Goal: Information Seeking & Learning: Learn about a topic

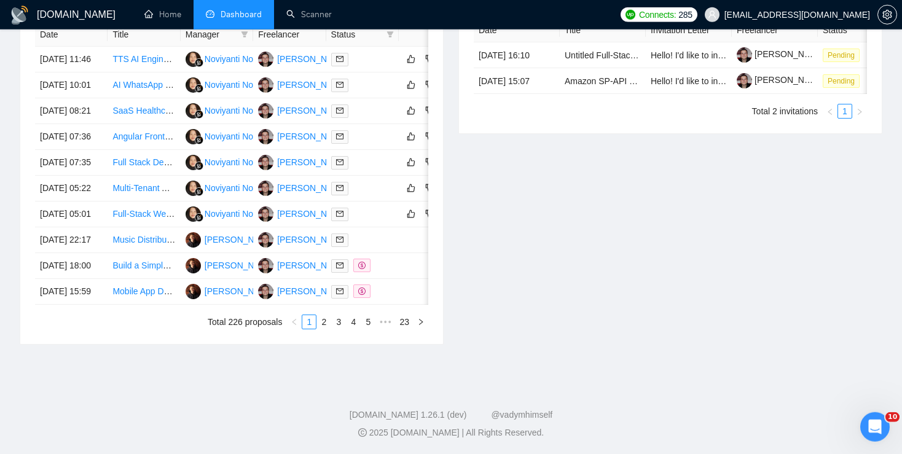
click at [329, 329] on div "Date Title Manager Freelancer Status [DATE] 11:46 TTS AI Engineer / Software De…" at bounding box center [231, 176] width 393 height 307
click at [328, 329] on link "2" at bounding box center [324, 322] width 14 height 14
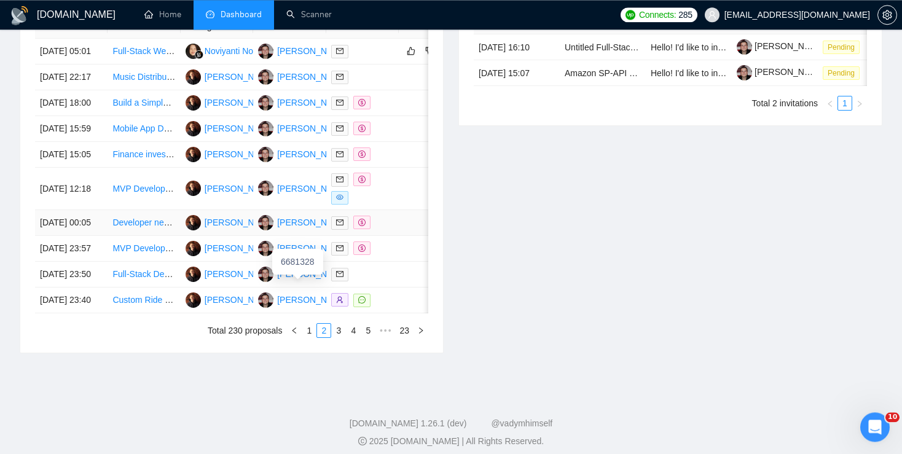
scroll to position [540, 0]
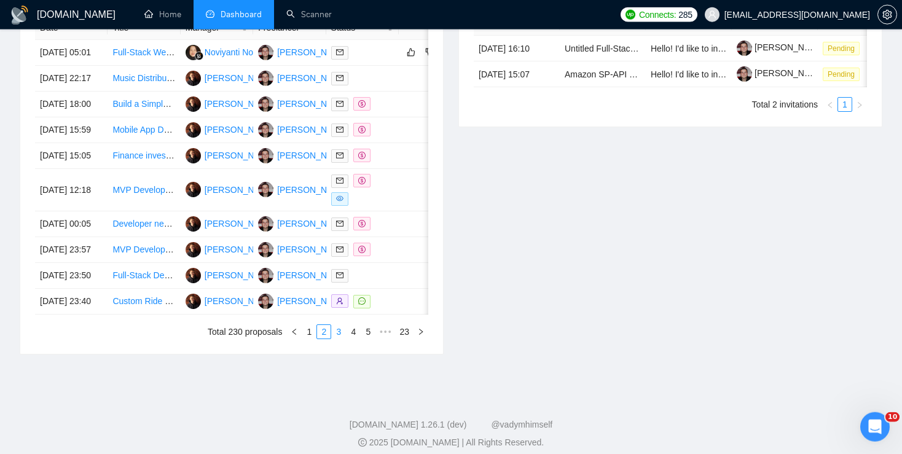
click at [339, 339] on link "3" at bounding box center [339, 332] width 14 height 14
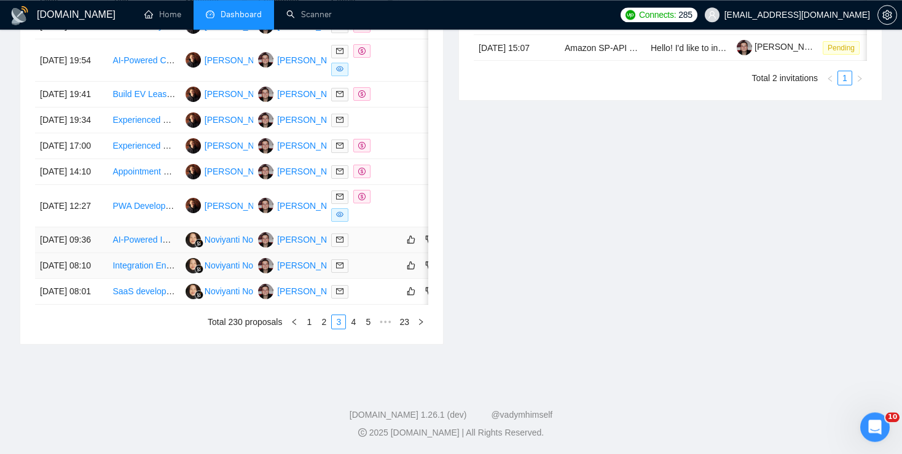
scroll to position [574, 0]
click at [355, 329] on link "4" at bounding box center [354, 322] width 14 height 14
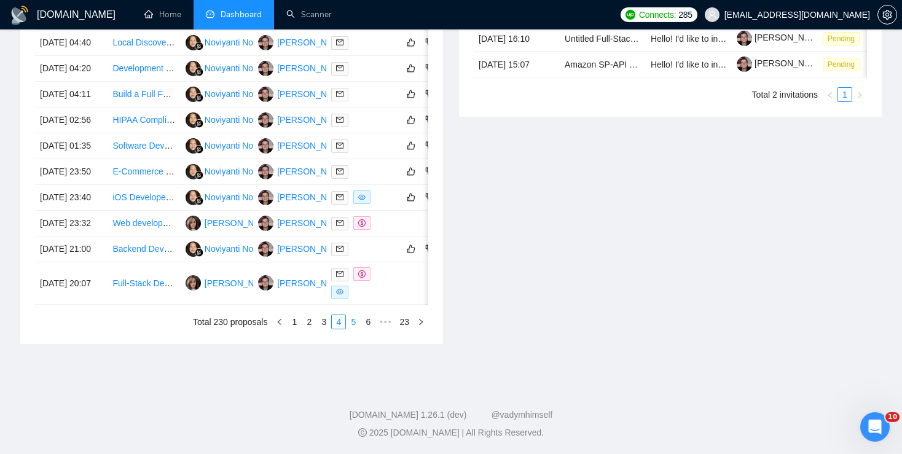
click at [353, 329] on link "5" at bounding box center [354, 322] width 14 height 14
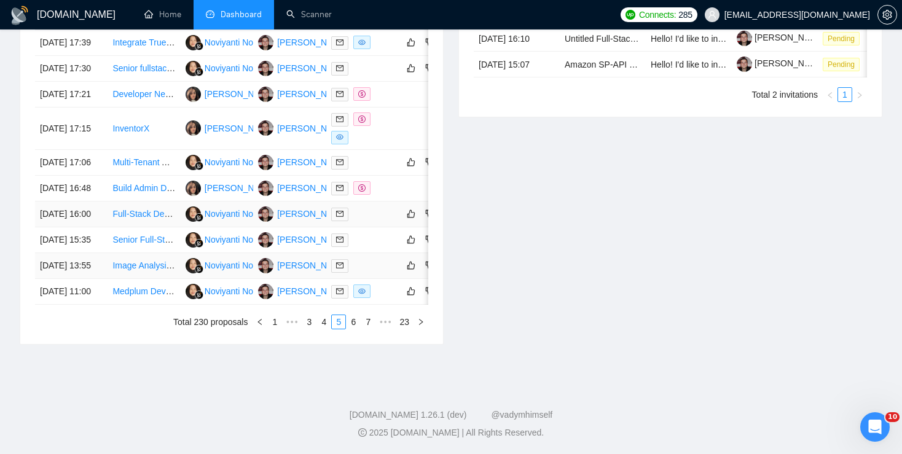
scroll to position [570, 0]
click at [352, 329] on link "6" at bounding box center [354, 322] width 14 height 14
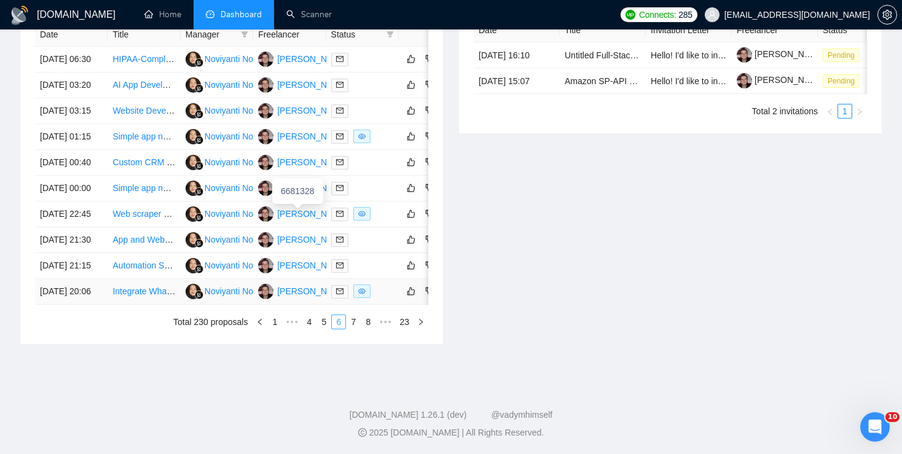
scroll to position [635, 0]
click at [323, 329] on link "5" at bounding box center [324, 322] width 14 height 14
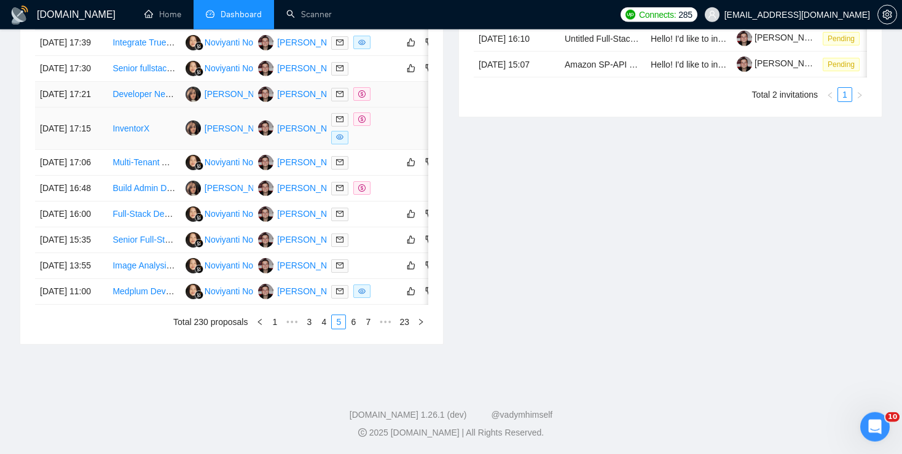
scroll to position [573, 0]
click at [325, 329] on link "4" at bounding box center [324, 322] width 14 height 14
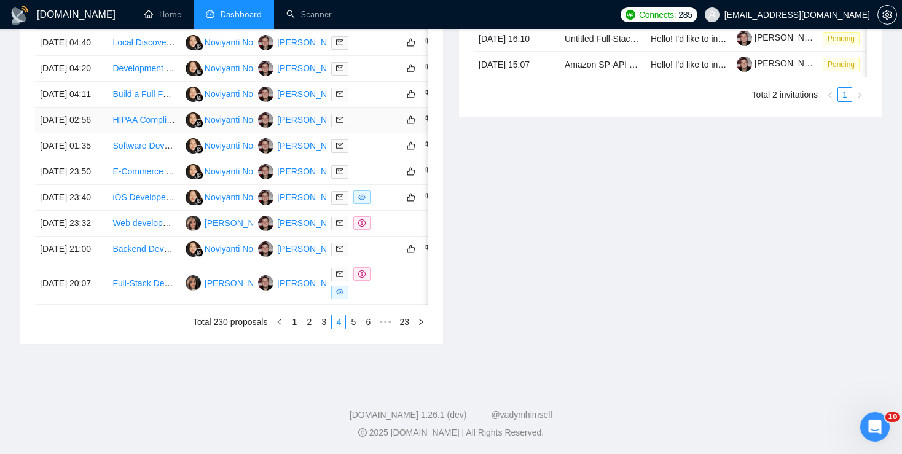
scroll to position [662, 0]
click at [326, 319] on link "3" at bounding box center [324, 322] width 14 height 14
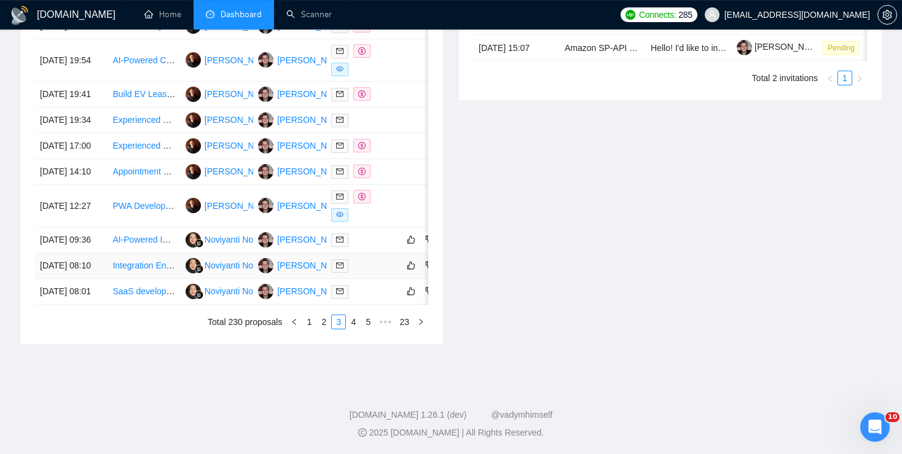
scroll to position [609, 0]
click at [323, 329] on link "2" at bounding box center [324, 322] width 14 height 14
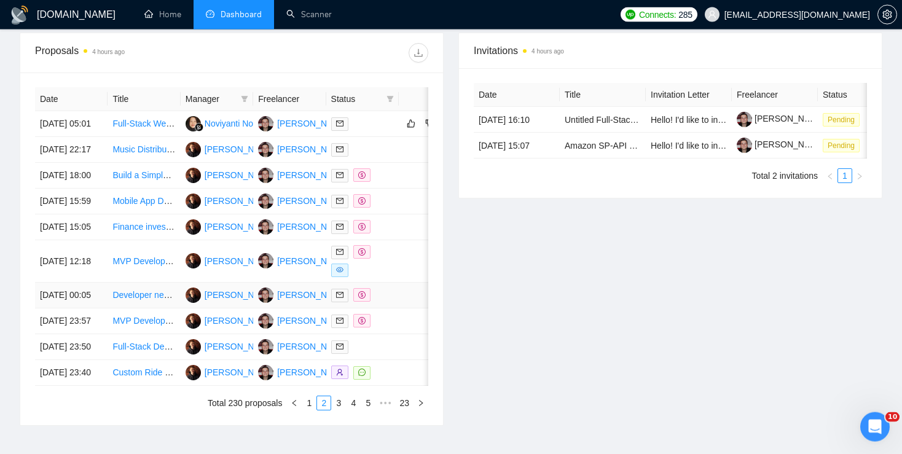
scroll to position [468, 0]
click at [140, 122] on td "Full-Stack Web Developer for School-Based Telehealth Website with Secure Data D…" at bounding box center [144, 125] width 73 height 26
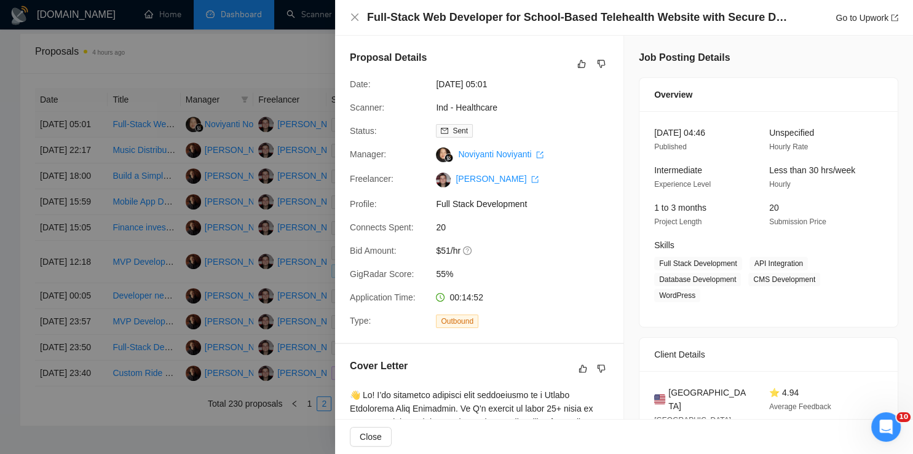
click at [140, 122] on div at bounding box center [456, 227] width 913 height 454
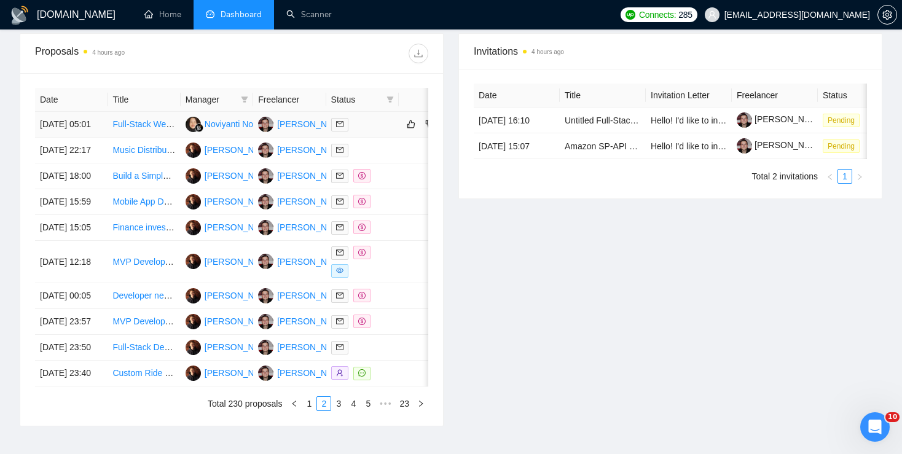
click at [137, 128] on link "Full-Stack Web Developer for School-Based Telehealth Website with Secure Data D…" at bounding box center [289, 124] width 355 height 10
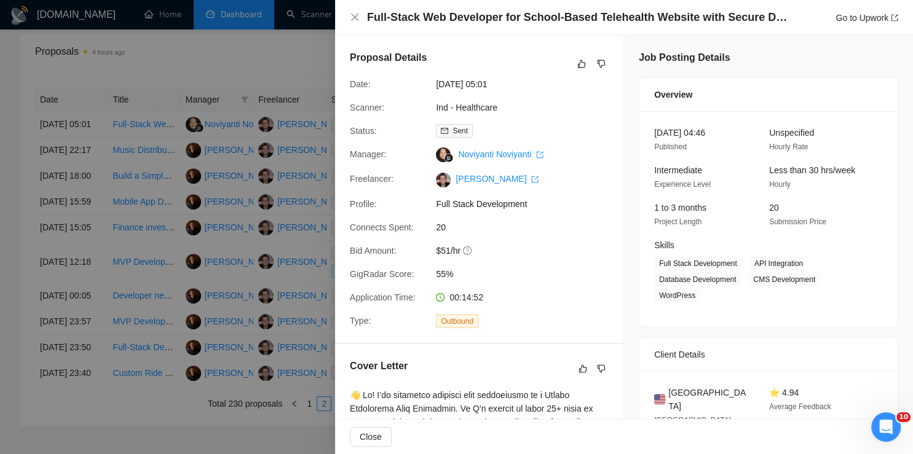
click at [270, 227] on div at bounding box center [456, 227] width 913 height 454
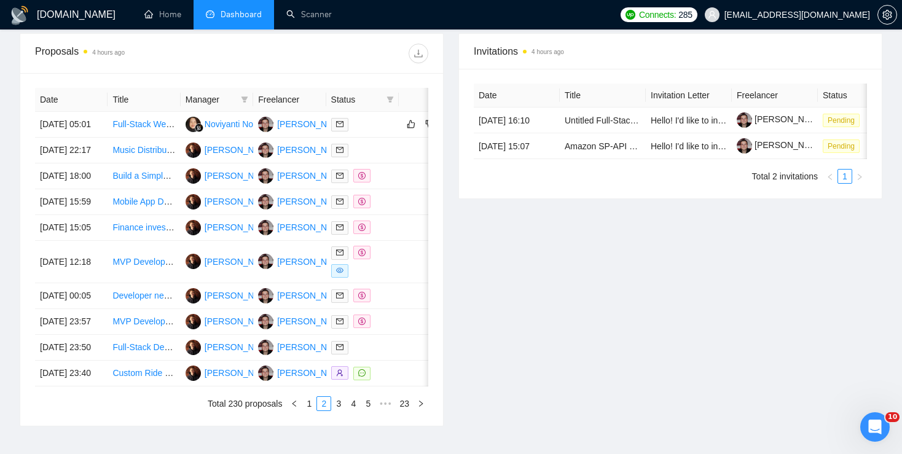
scroll to position [662, 0]
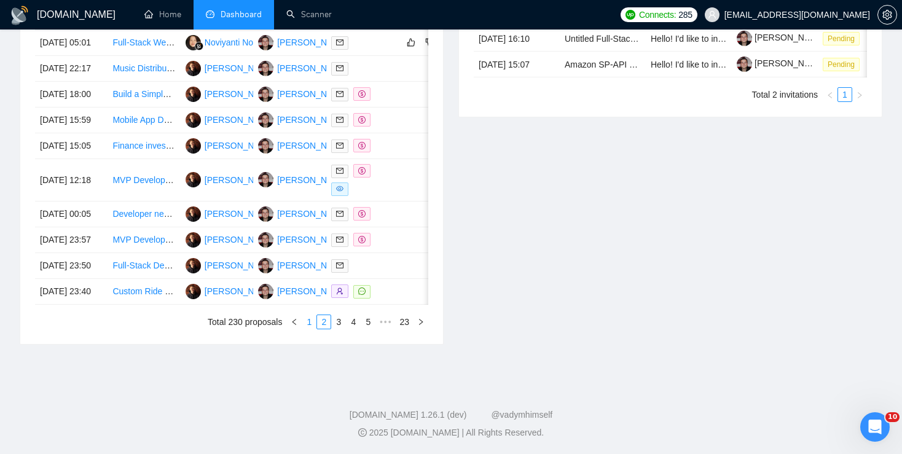
click at [312, 321] on link "1" at bounding box center [309, 322] width 14 height 14
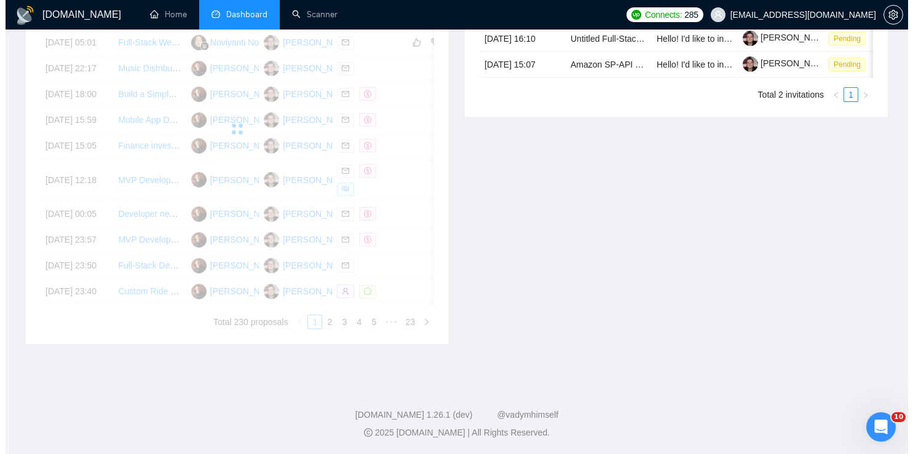
scroll to position [657, 0]
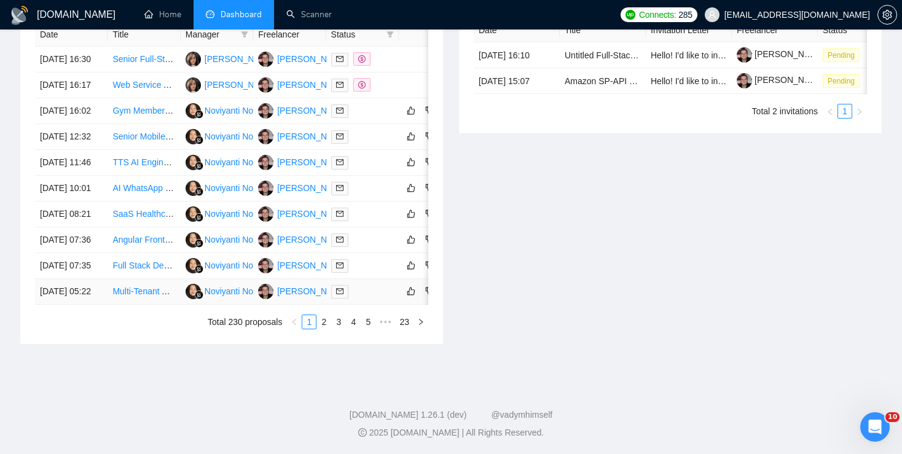
click at [146, 286] on link "Multi-Tenant AI SaaS Web App Development" at bounding box center [197, 291] width 171 height 10
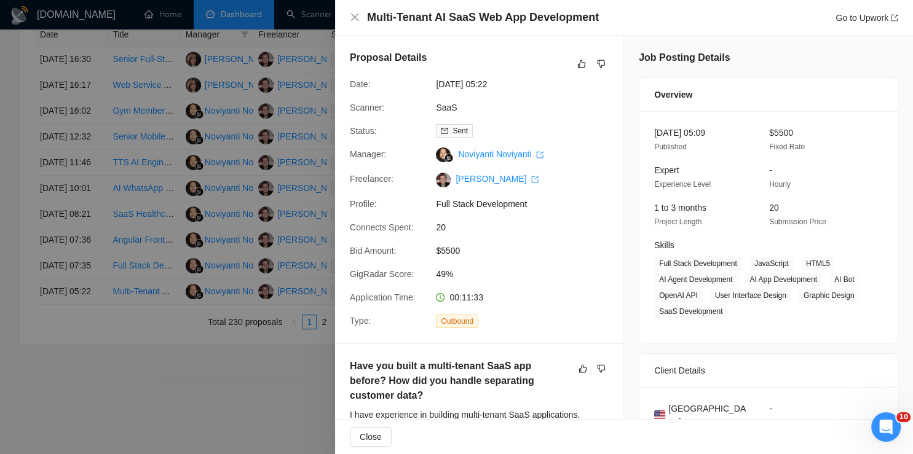
click at [128, 254] on div at bounding box center [456, 227] width 913 height 454
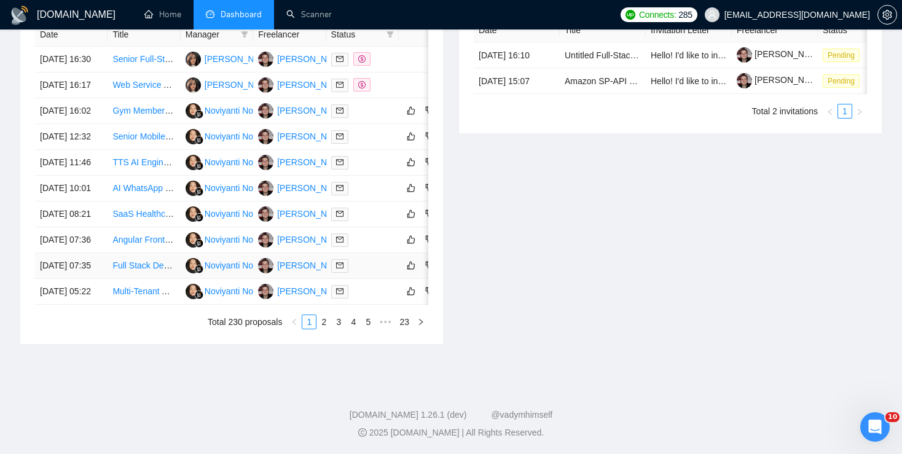
click at [126, 261] on link "Full Stack Developer for Tutoring Platform" at bounding box center [192, 266] width 160 height 10
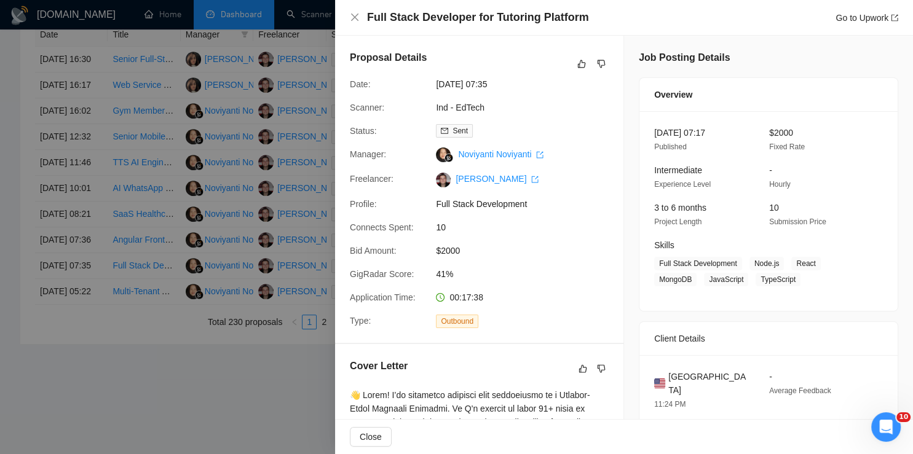
click at [136, 237] on div at bounding box center [456, 227] width 913 height 454
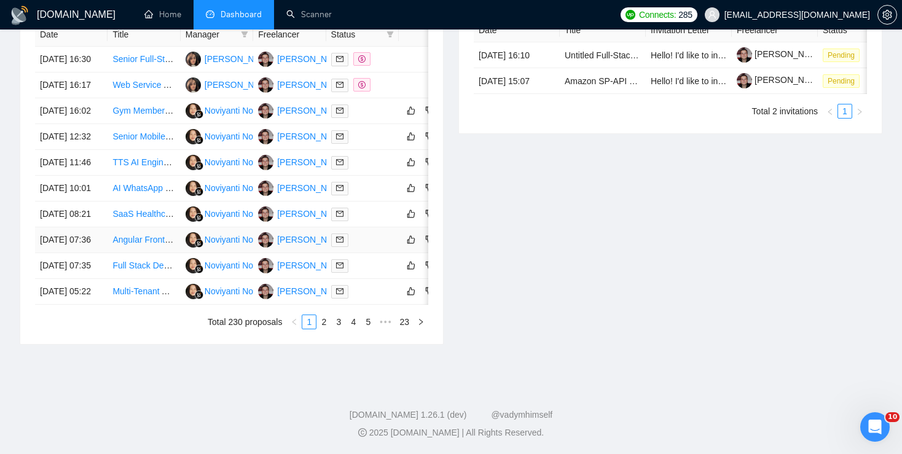
click at [134, 235] on link "Angular Frontend Rework and Redesign Specialist" at bounding box center [208, 240] width 193 height 10
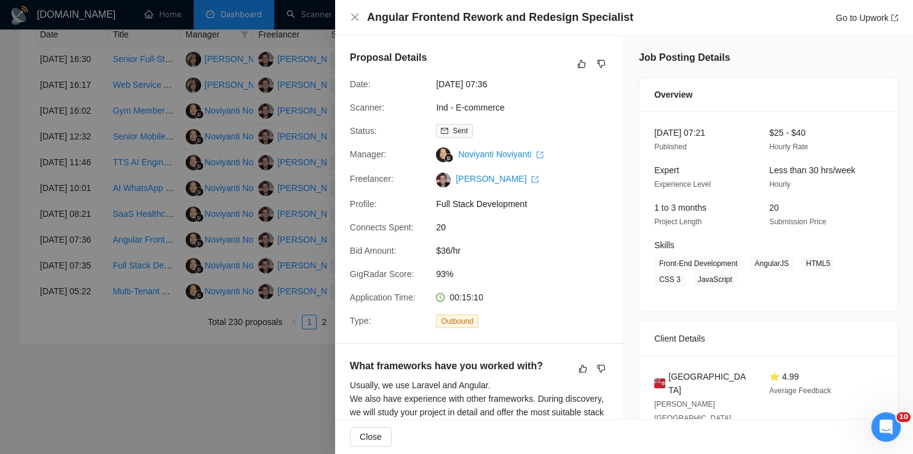
click at [187, 173] on div at bounding box center [456, 227] width 913 height 454
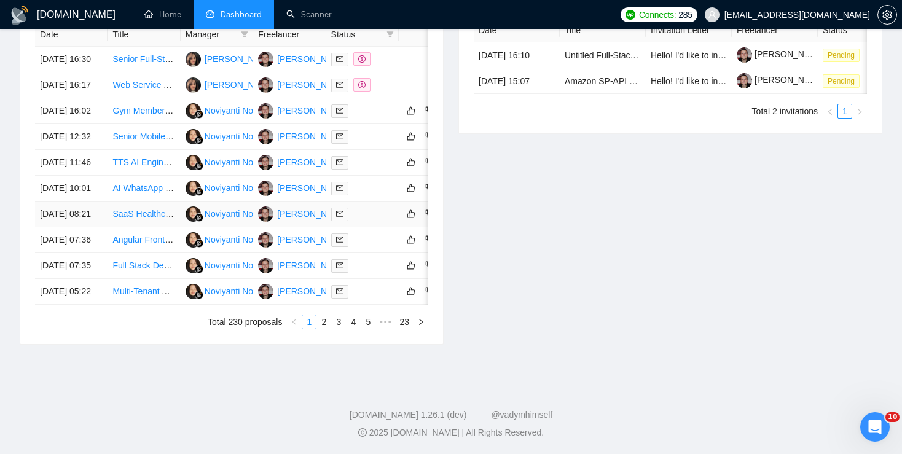
click at [130, 209] on link "SaaS Healthcare Job Marketplace Development" at bounding box center [204, 214] width 184 height 10
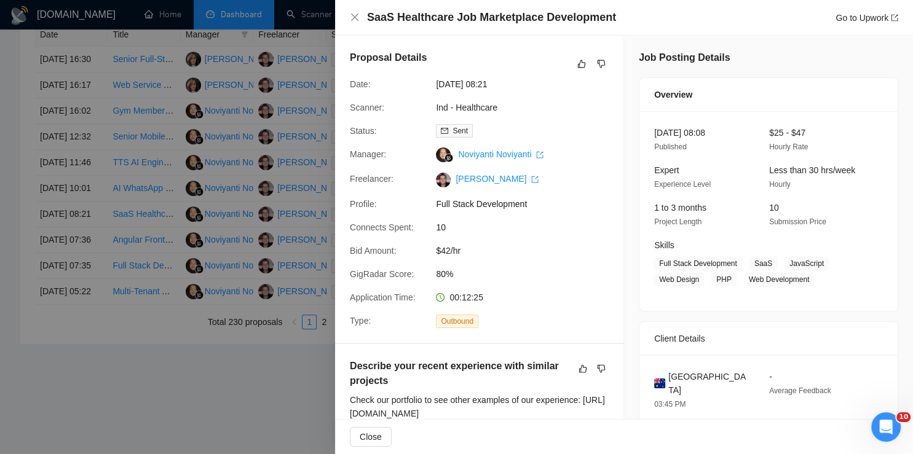
click at [145, 189] on div at bounding box center [456, 227] width 913 height 454
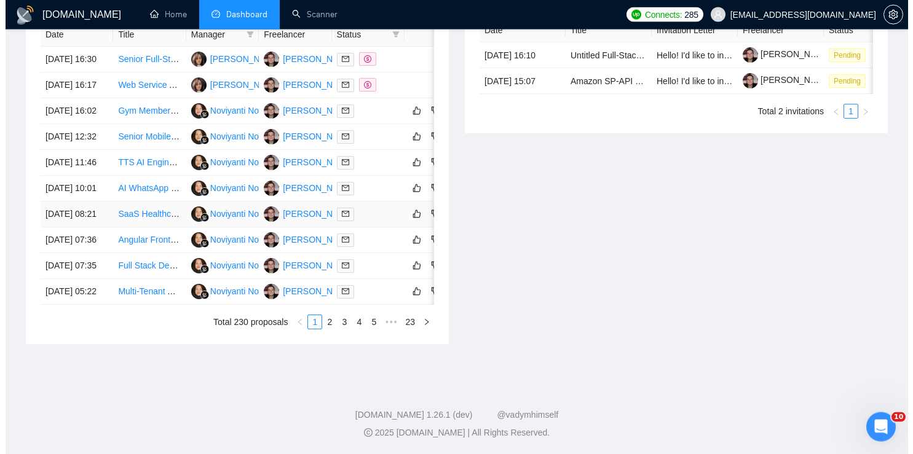
scroll to position [637, 0]
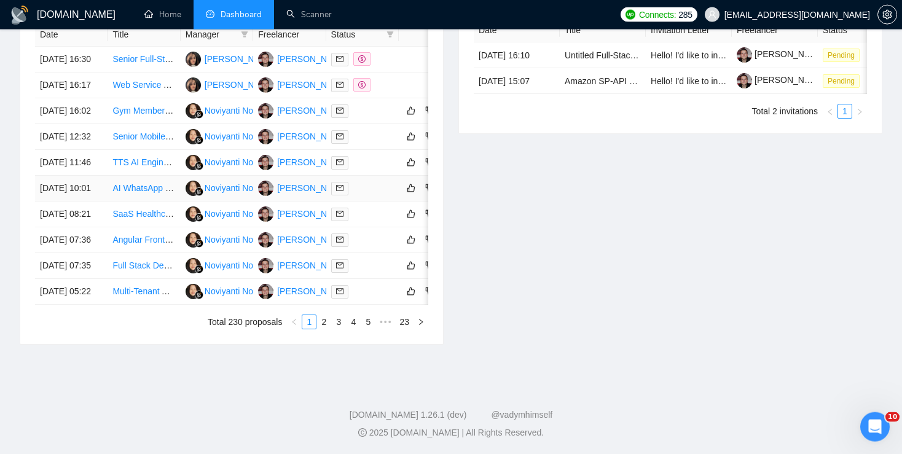
click at [128, 183] on link "AI WhatsApp Booking Automation Developer" at bounding box center [197, 188] width 171 height 10
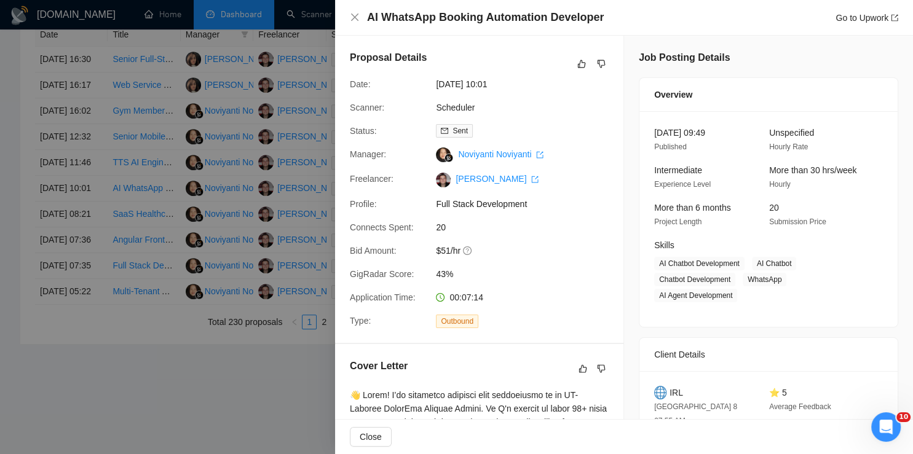
click at [232, 127] on div at bounding box center [456, 227] width 913 height 454
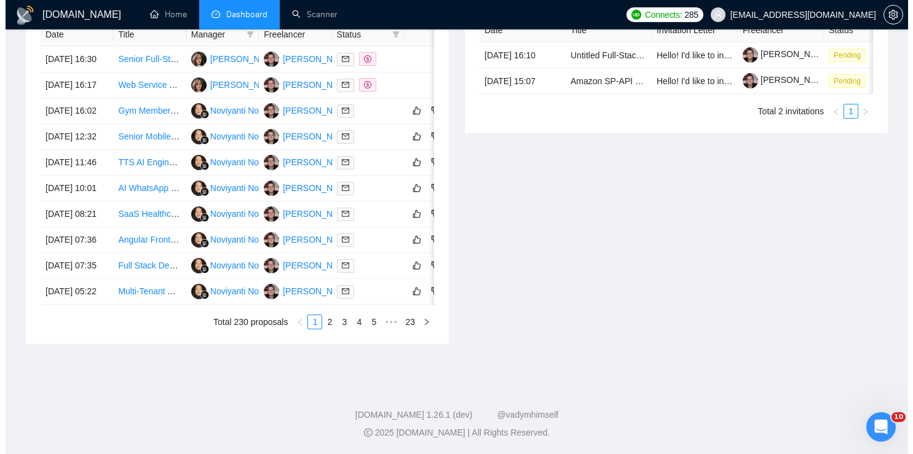
scroll to position [591, 0]
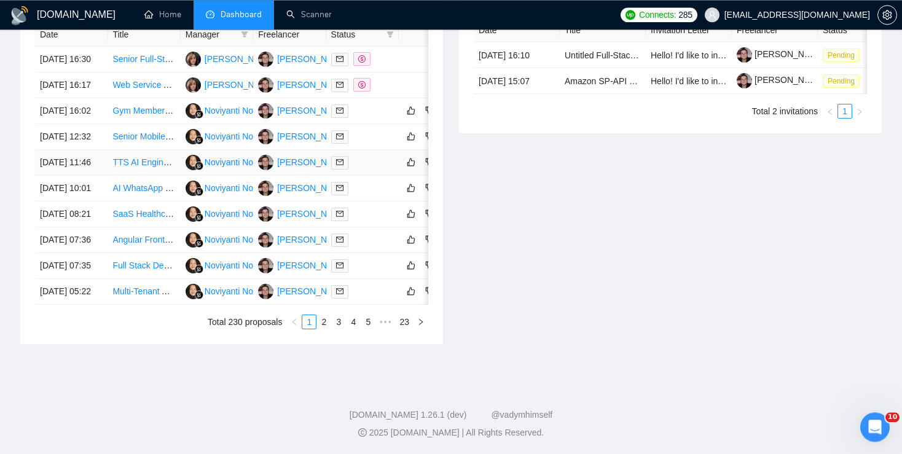
click at [127, 157] on link "TTS AI Engineer / Software Developer Needed" at bounding box center [201, 162] width 178 height 10
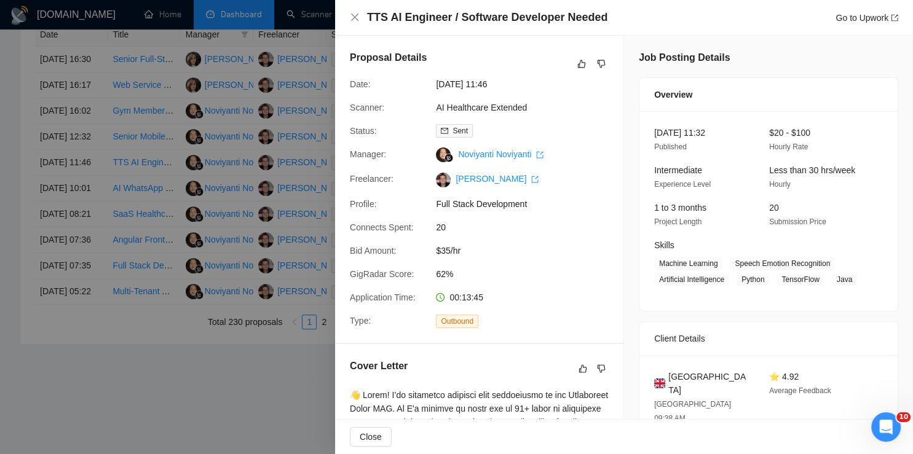
click at [222, 154] on div at bounding box center [456, 227] width 913 height 454
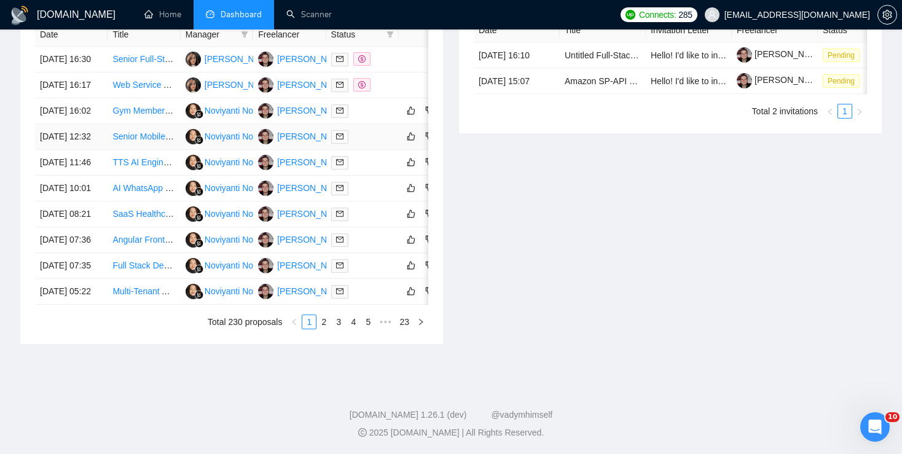
click at [138, 132] on link "Senior Mobile App Engineer for Healthcare Telehealth App" at bounding box center [223, 137] width 222 height 10
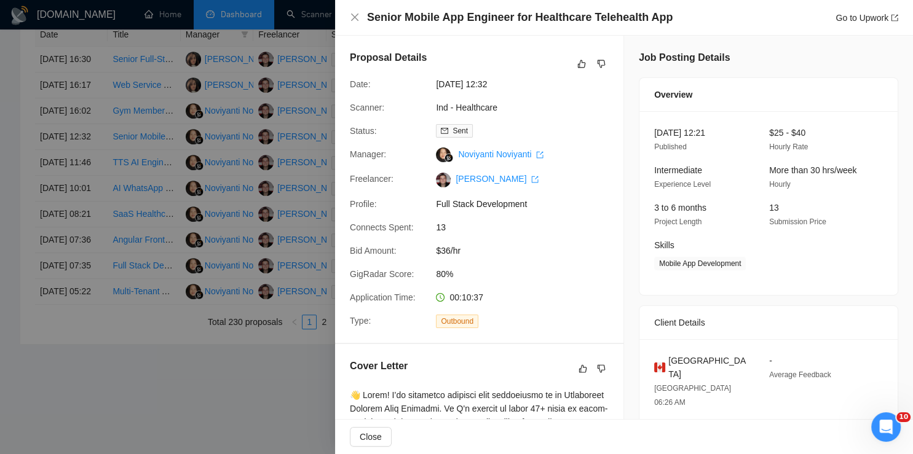
click at [173, 180] on div at bounding box center [456, 227] width 913 height 454
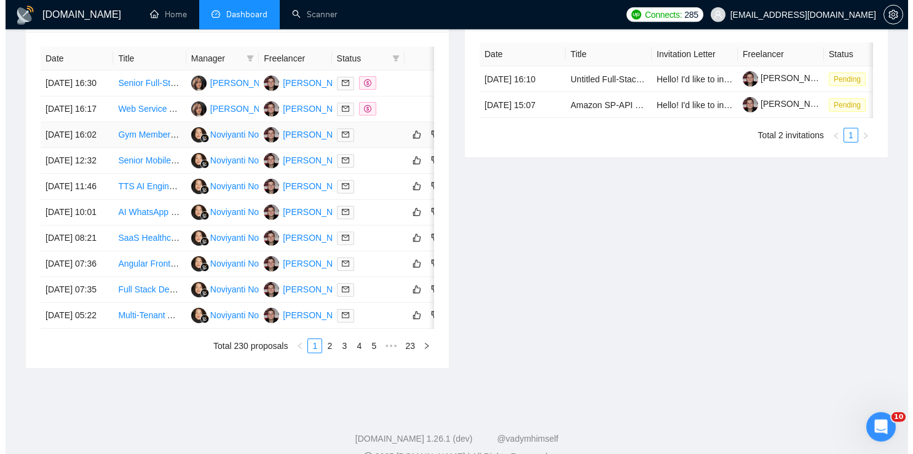
scroll to position [509, 0]
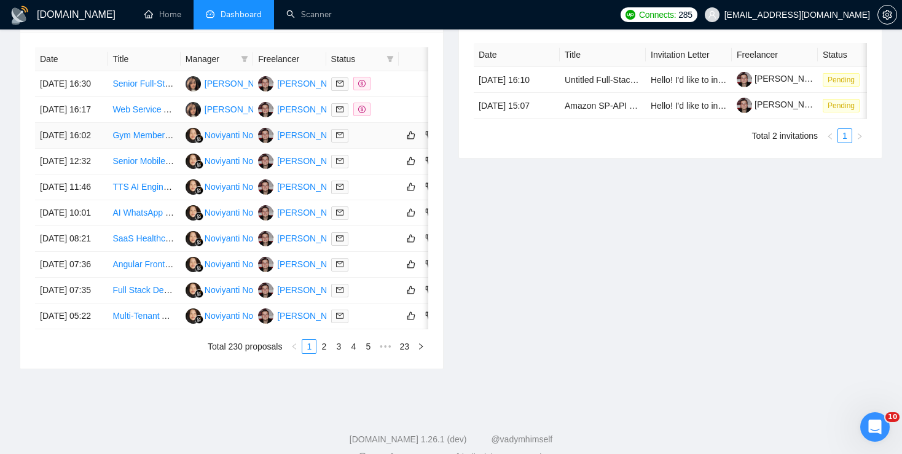
click at [141, 140] on link "Gym Membership Management App Development" at bounding box center [207, 135] width 191 height 10
